Goal: Transaction & Acquisition: Purchase product/service

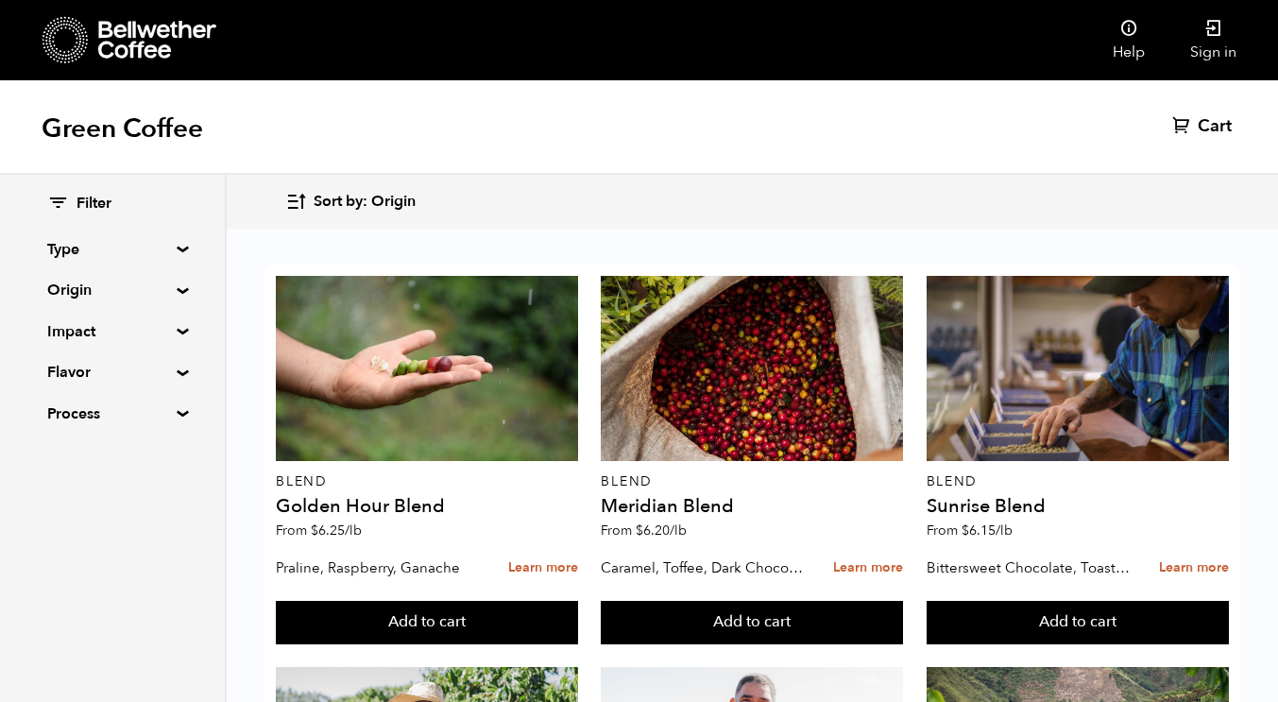
click at [1207, 124] on span "Cart" at bounding box center [1215, 126] width 34 height 23
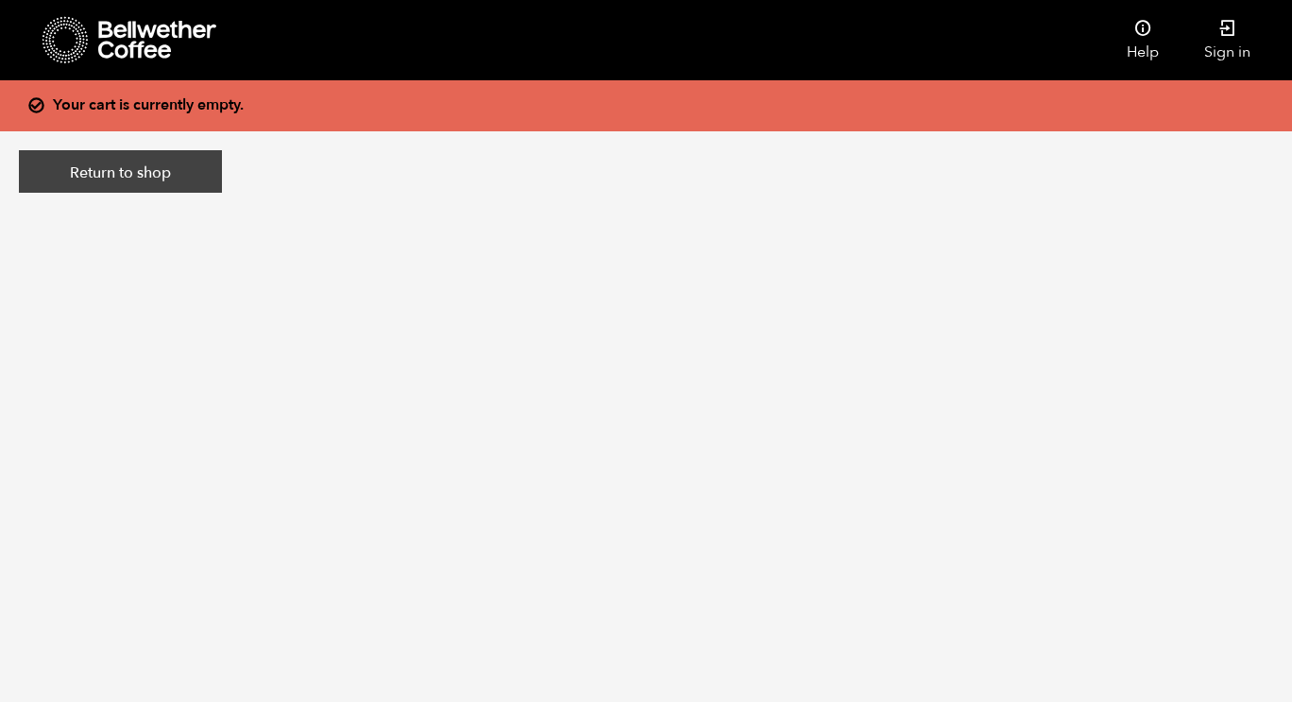
click at [119, 183] on link "Return to shop" at bounding box center [120, 171] width 203 height 43
